Goal: Find specific fact

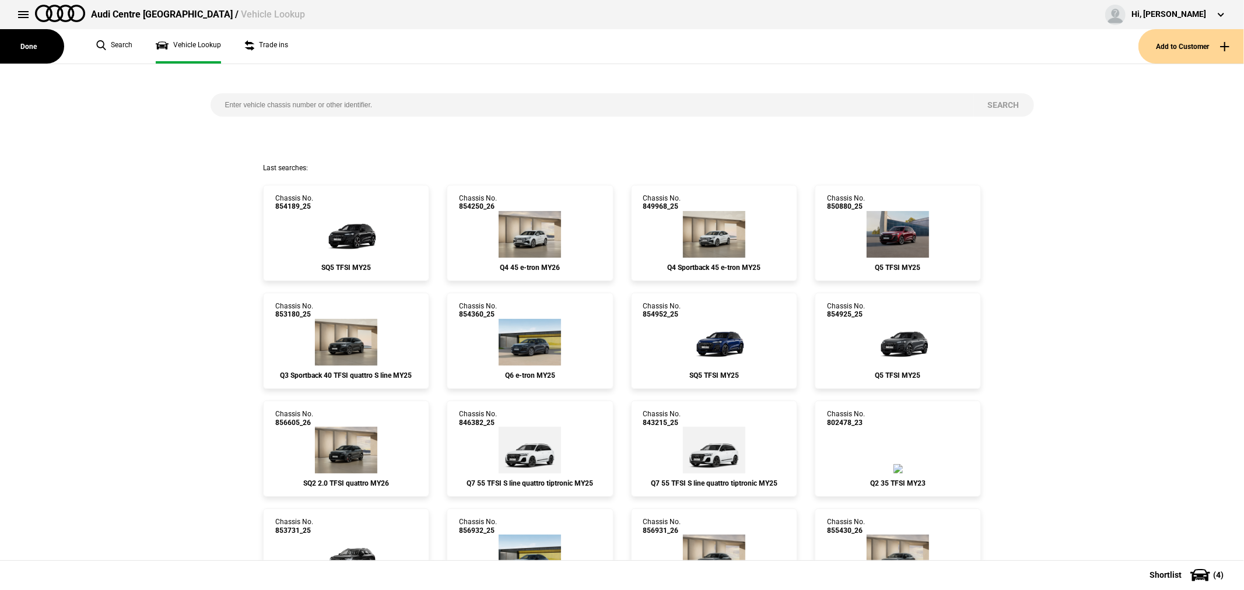
click at [370, 106] on input "search" at bounding box center [591, 104] width 763 height 23
type input "815323"
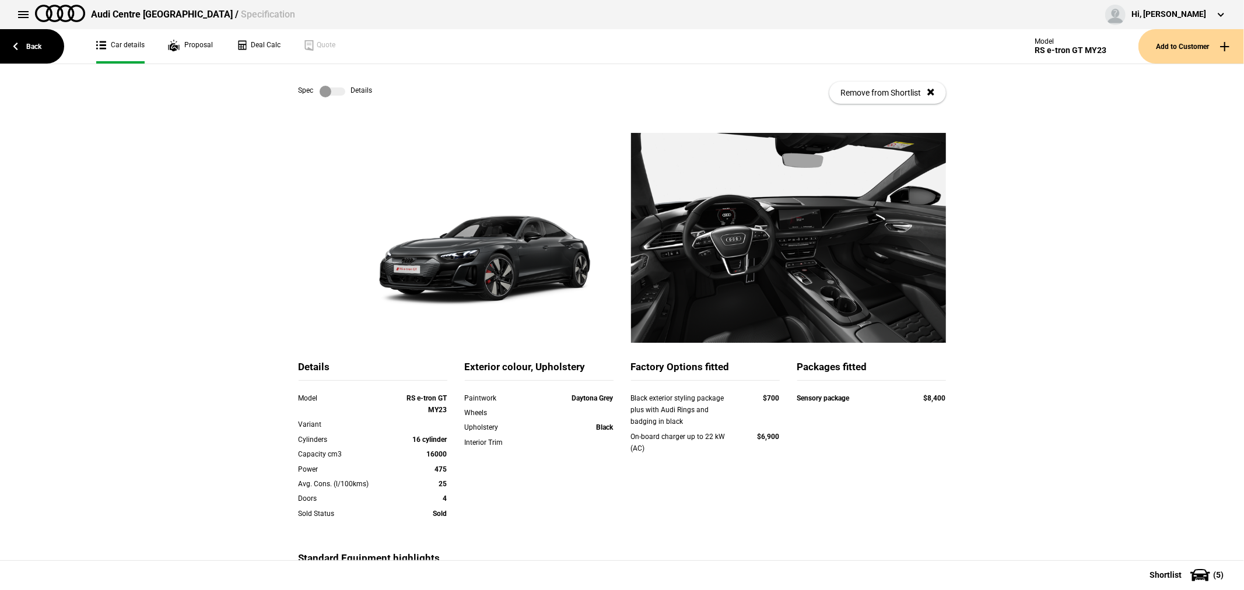
click at [325, 88] on label at bounding box center [333, 92] width 26 height 12
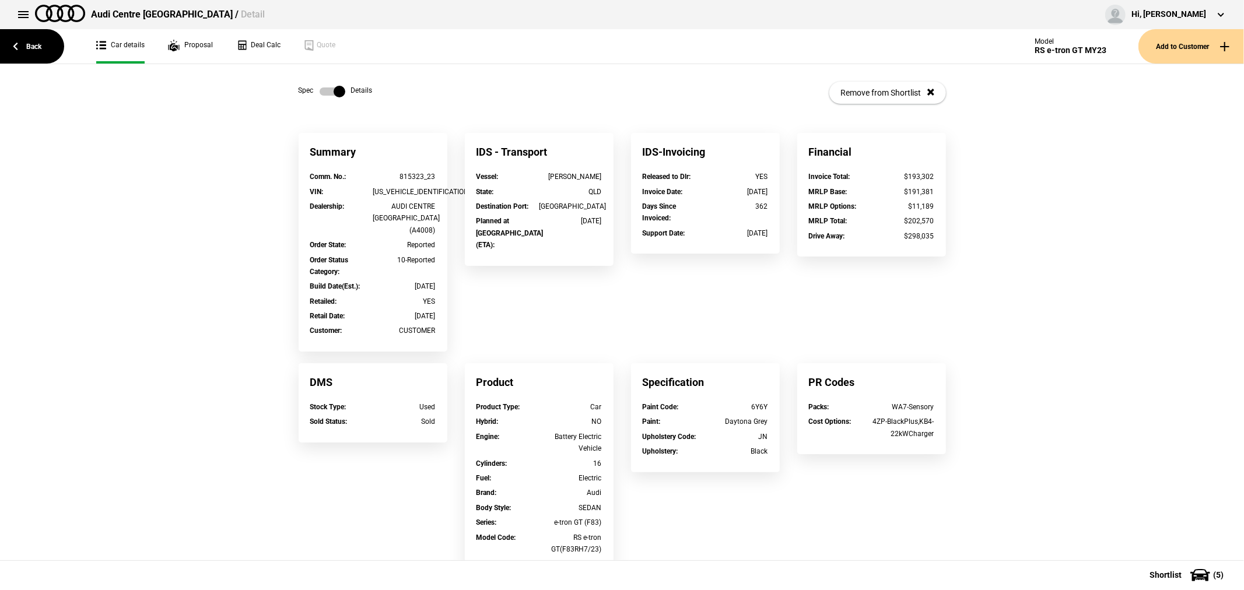
click at [395, 187] on div "[US_VEHICLE_IDENTIFICATION_NUMBER]" at bounding box center [404, 192] width 63 height 12
copy div "[US_VEHICLE_IDENTIFICATION_NUMBER]"
